Goal: Find specific page/section: Find specific page/section

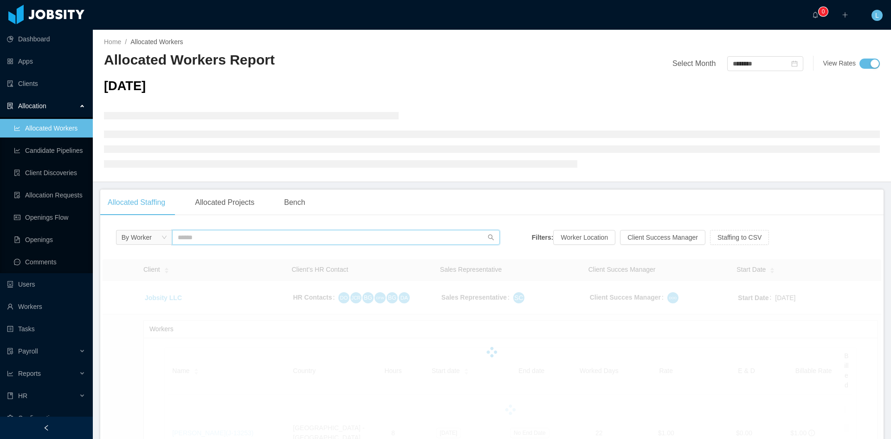
click at [222, 241] on input "text" at bounding box center [336, 237] width 328 height 15
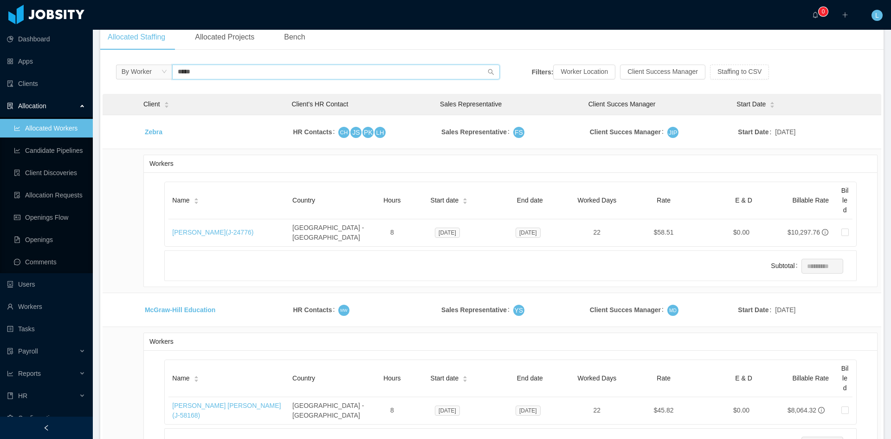
scroll to position [186, 0]
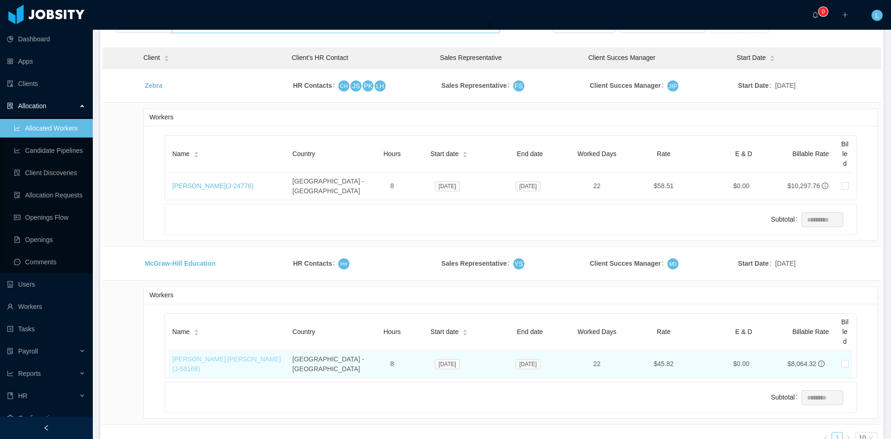
type input "****"
click at [235, 355] on link "[PERSON_NAME] [PERSON_NAME] (J- 58168 )" at bounding box center [226, 363] width 109 height 17
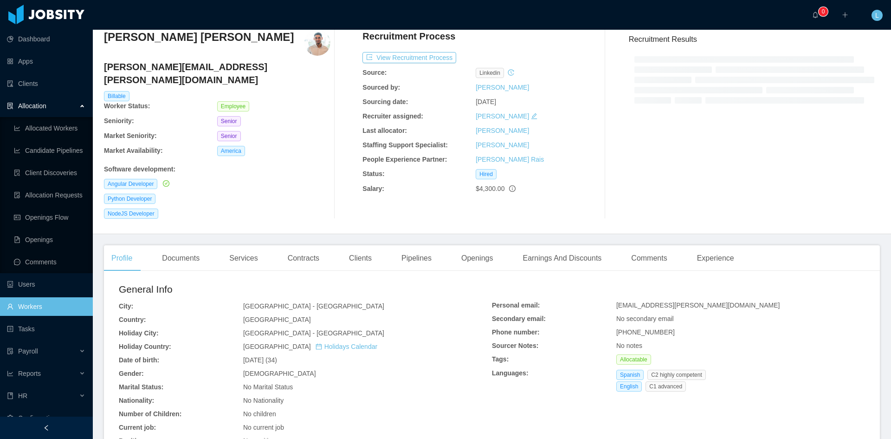
scroll to position [186, 0]
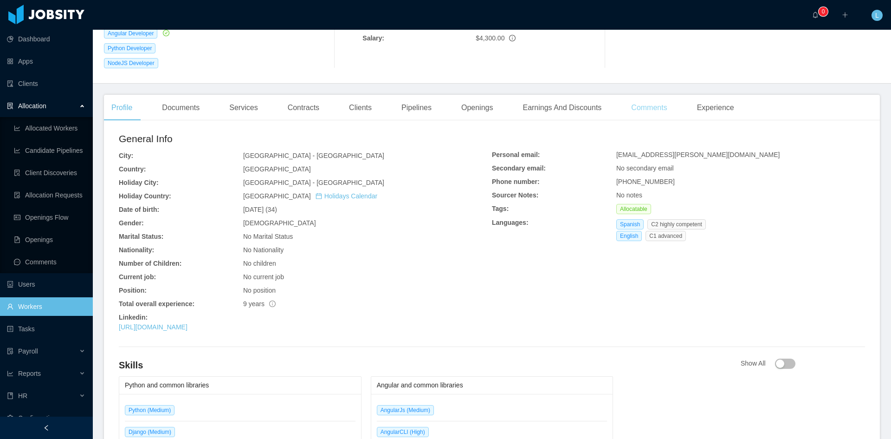
click at [635, 99] on div "Comments" at bounding box center [649, 108] width 51 height 26
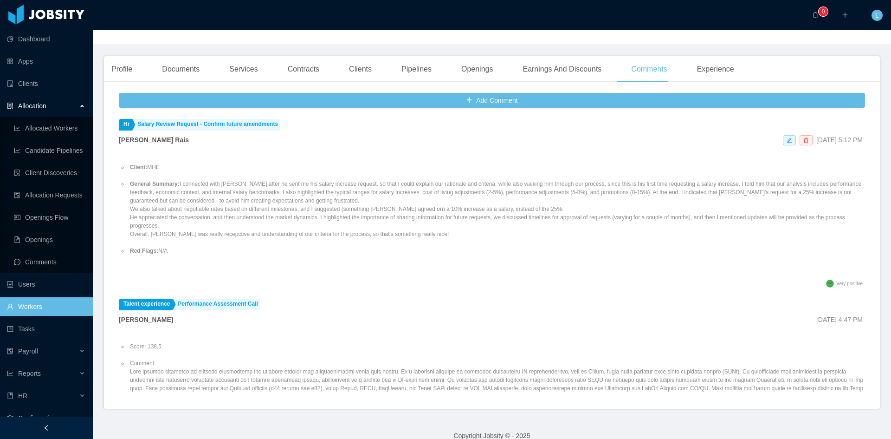
scroll to position [178, 0]
